Goal: Check status: Check status

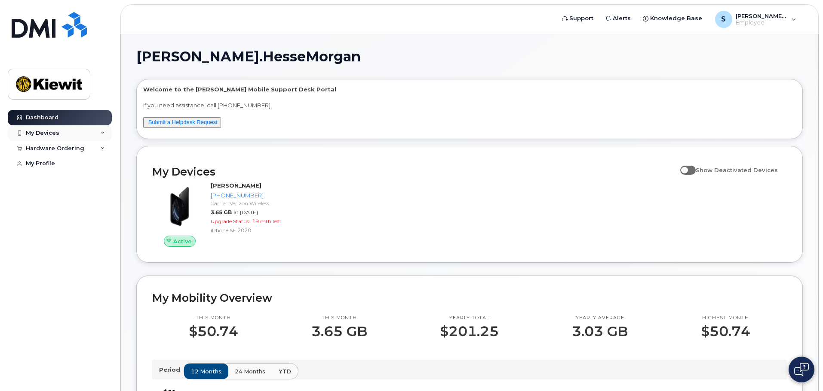
click at [48, 132] on div "My Devices" at bounding box center [43, 133] width 34 height 7
click at [55, 203] on div "Hardware Ordering" at bounding box center [60, 194] width 104 height 15
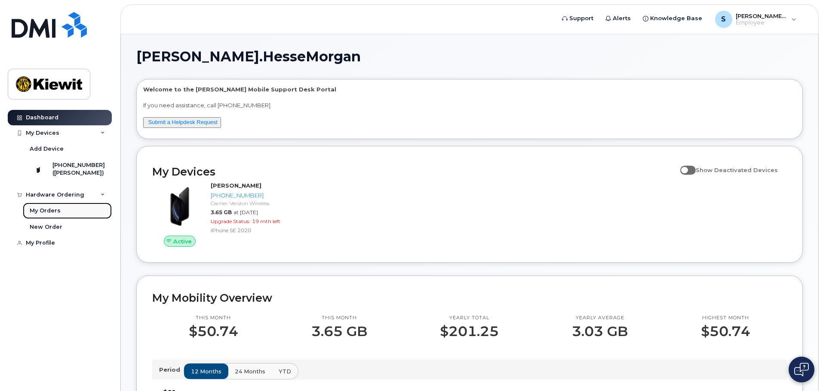
click at [51, 215] on div "My Orders" at bounding box center [45, 211] width 31 height 8
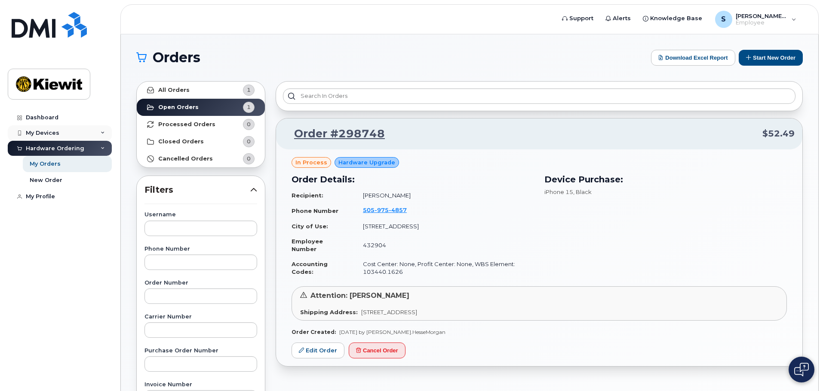
click at [55, 131] on div "My Devices" at bounding box center [43, 133] width 34 height 7
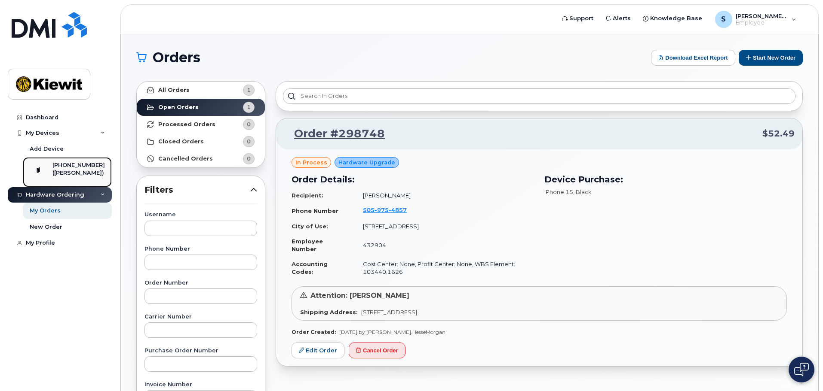
click at [70, 174] on div "([PERSON_NAME])" at bounding box center [78, 173] width 52 height 8
